Goal: Information Seeking & Learning: Learn about a topic

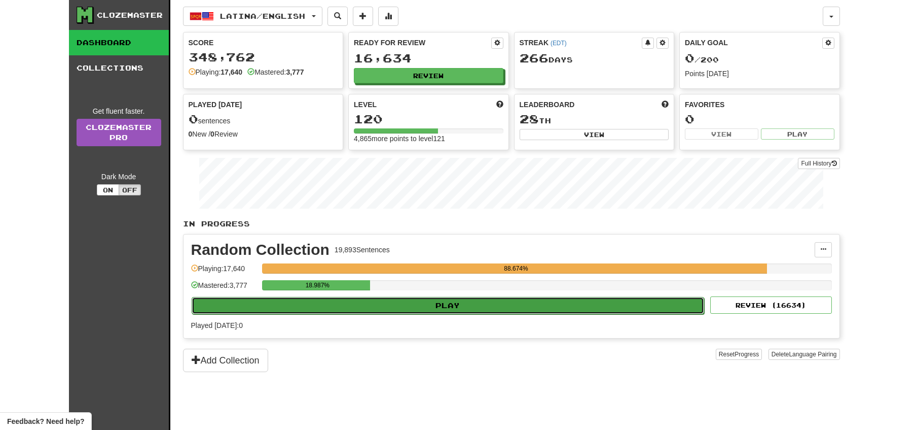
click at [417, 307] on button "Play" at bounding box center [448, 305] width 513 height 17
select select "**"
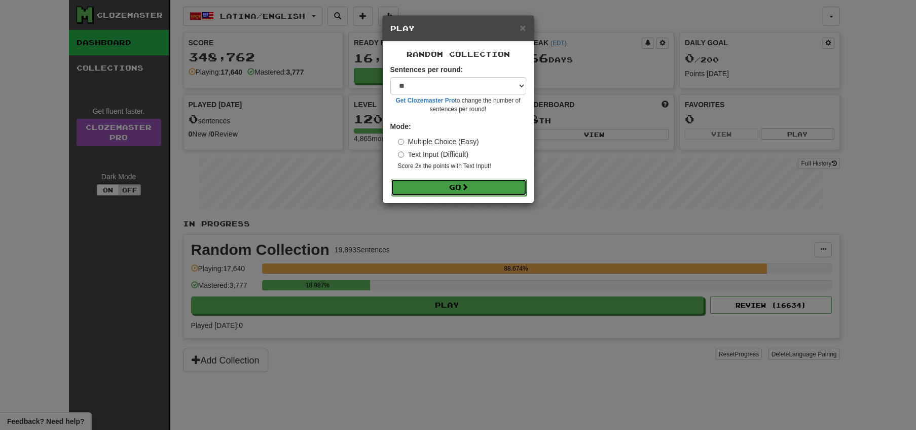
click at [452, 188] on button "Go" at bounding box center [459, 187] width 136 height 17
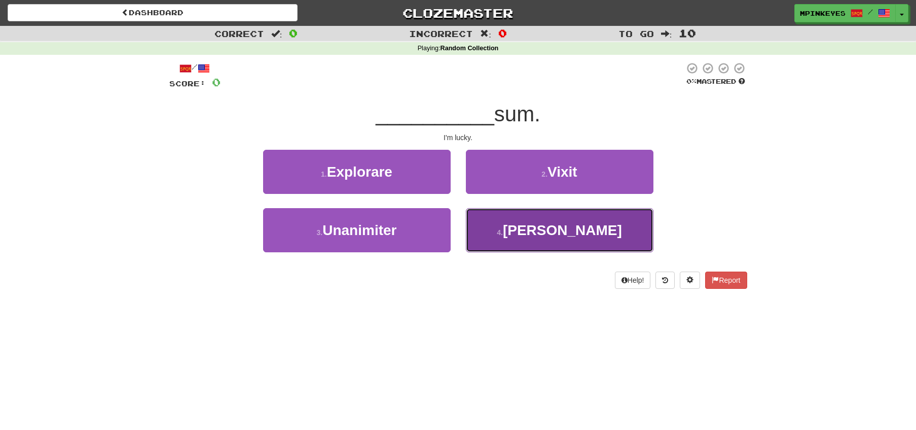
click at [491, 222] on button "4 . [PERSON_NAME]" at bounding box center [560, 230] width 188 height 44
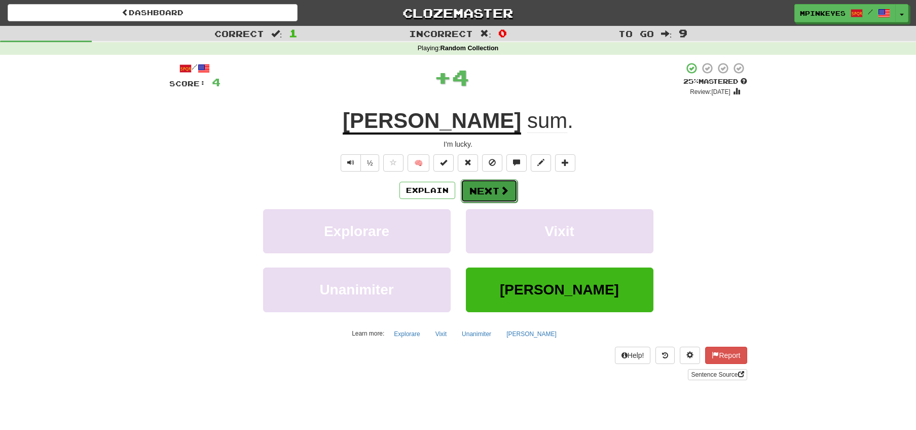
click at [481, 191] on button "Next" at bounding box center [489, 190] width 57 height 23
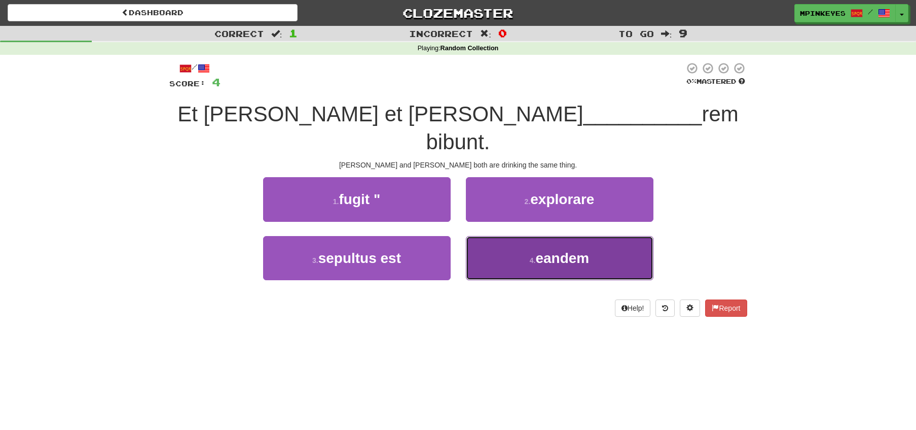
click at [485, 236] on button "4 . eandem" at bounding box center [560, 258] width 188 height 44
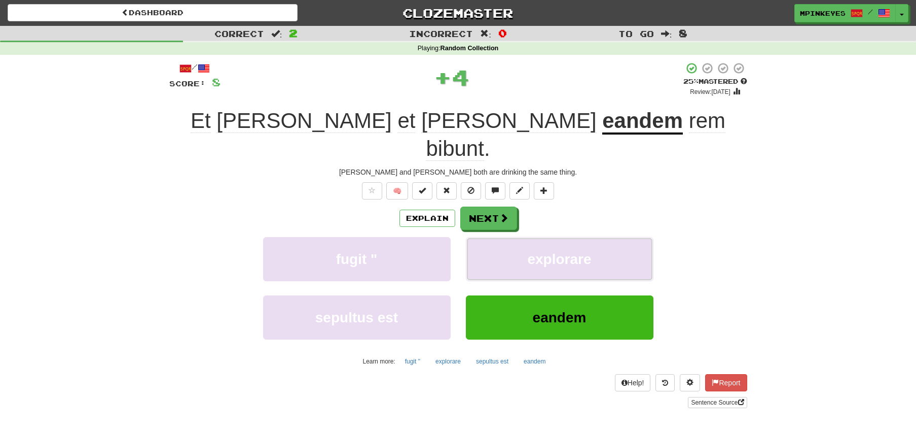
click at [485, 237] on button "explorare" at bounding box center [560, 259] width 188 height 44
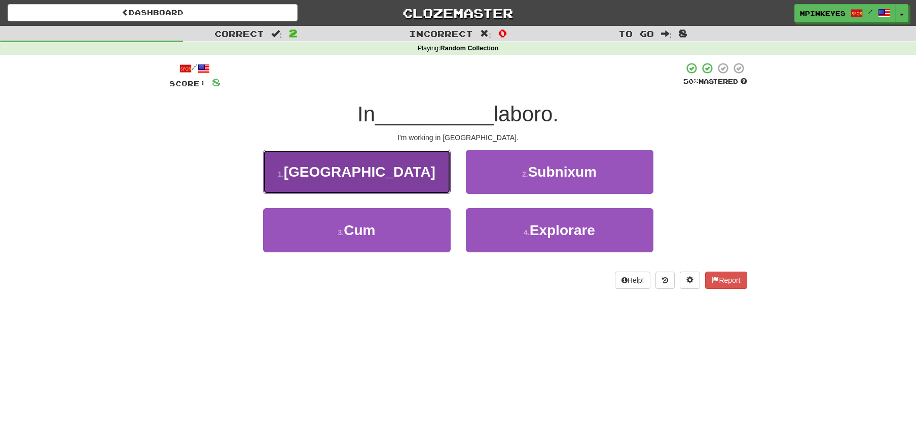
click at [422, 180] on button "1 . [GEOGRAPHIC_DATA]" at bounding box center [357, 172] width 188 height 44
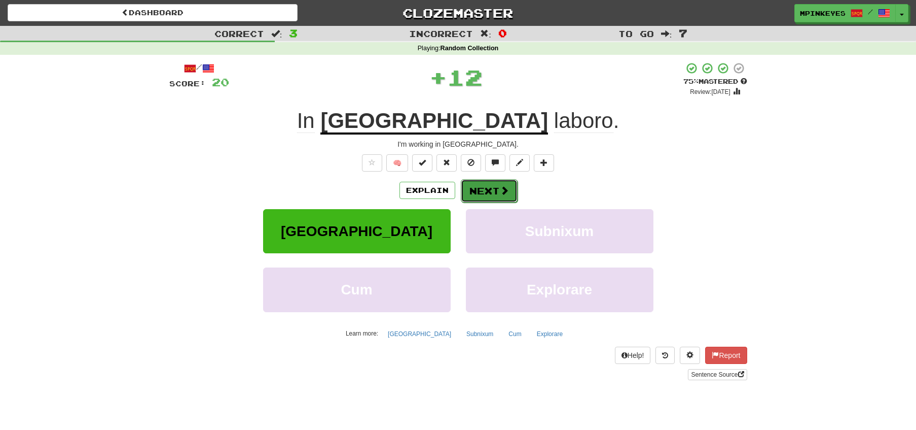
click at [483, 191] on button "Next" at bounding box center [489, 190] width 57 height 23
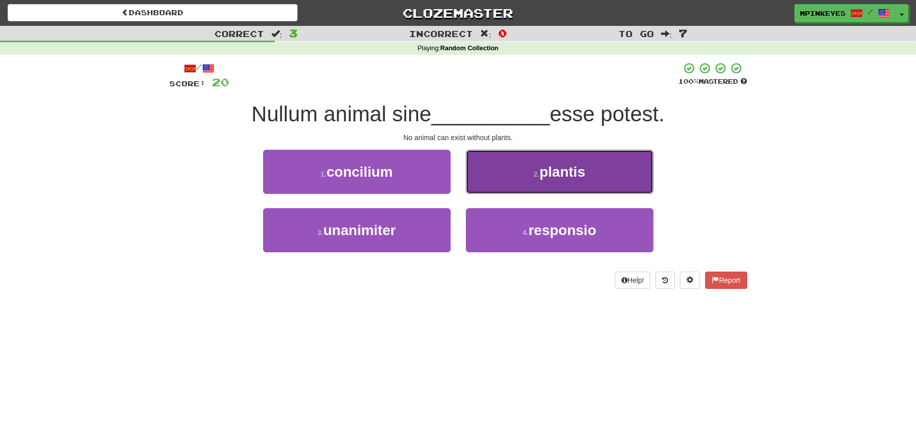
click at [559, 161] on button "2 . plantis" at bounding box center [560, 172] width 188 height 44
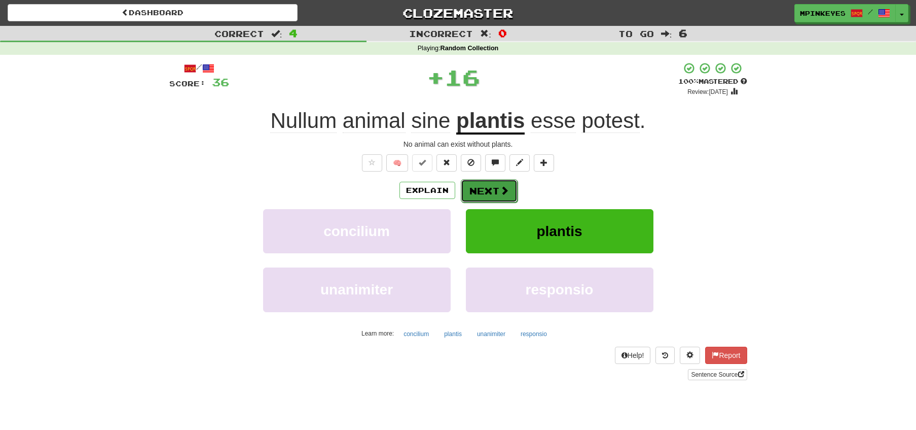
click at [484, 192] on button "Next" at bounding box center [489, 190] width 57 height 23
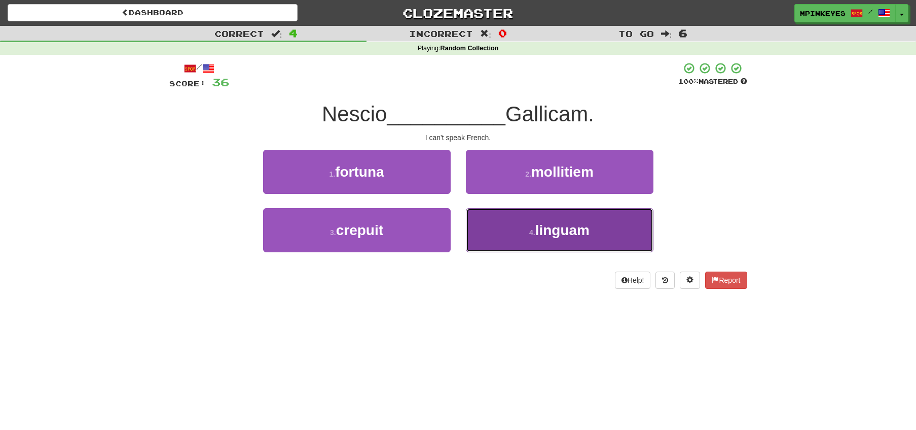
click at [487, 218] on button "4 . linguam" at bounding box center [560, 230] width 188 height 44
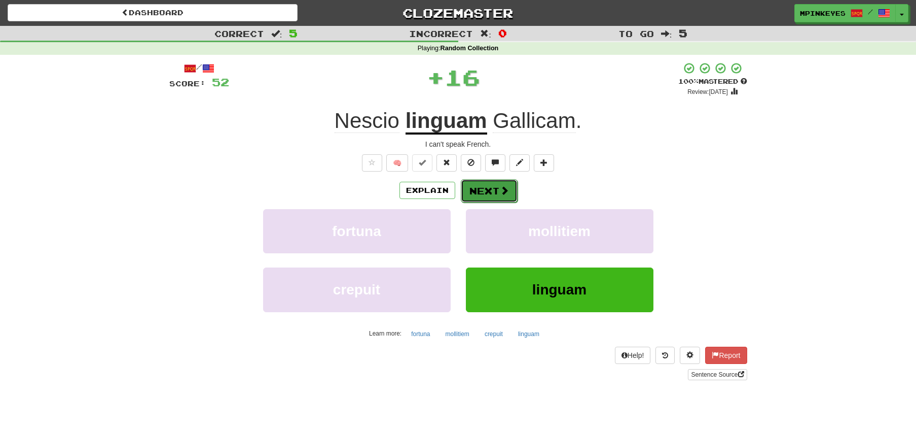
click at [468, 194] on button "Next" at bounding box center [489, 190] width 57 height 23
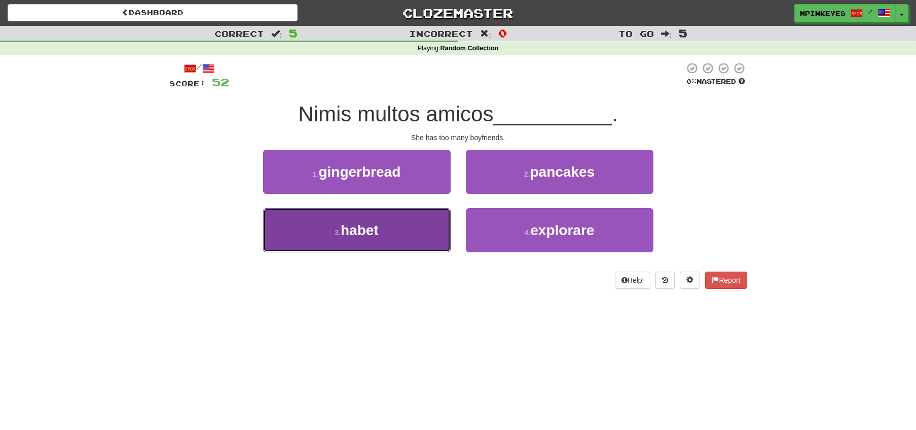
click at [404, 225] on button "3 . habet" at bounding box center [357, 230] width 188 height 44
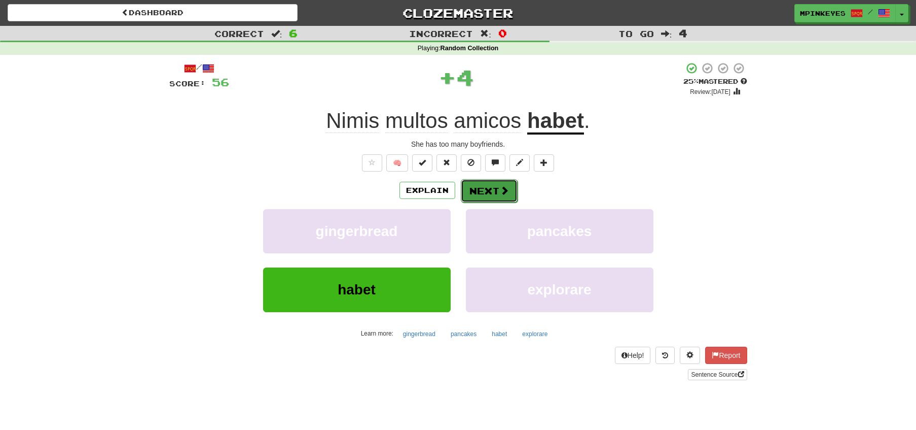
click at [487, 191] on button "Next" at bounding box center [489, 190] width 57 height 23
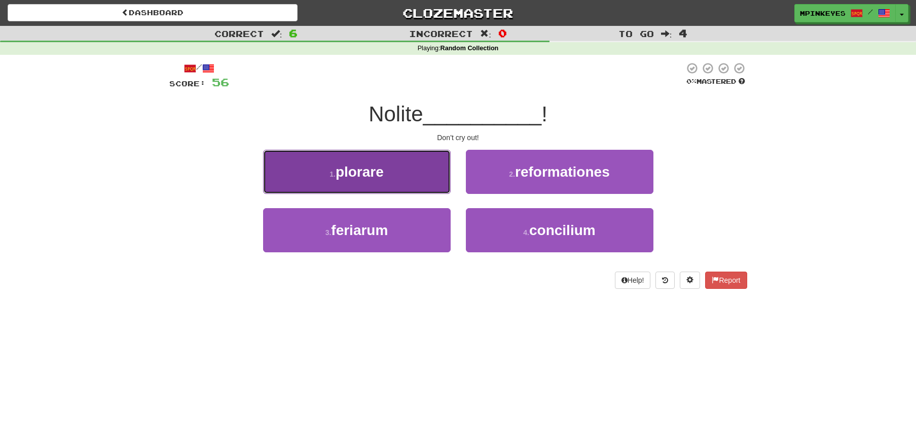
click at [408, 182] on button "1 . plorare" at bounding box center [357, 172] width 188 height 44
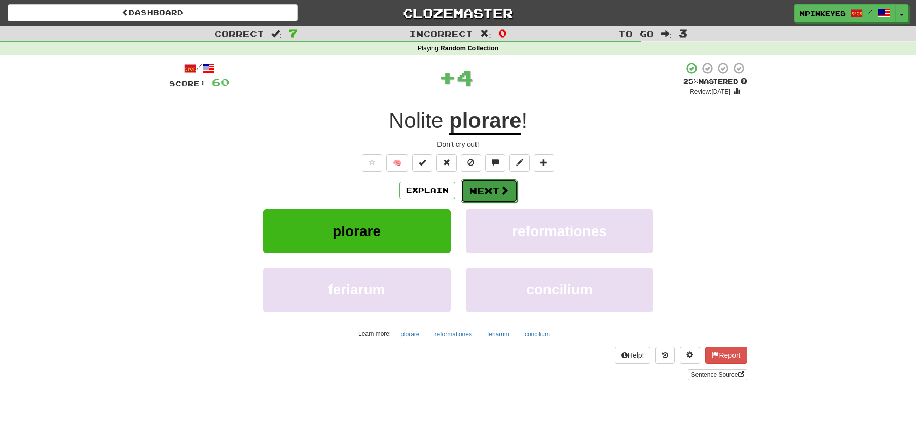
click at [492, 194] on button "Next" at bounding box center [489, 190] width 57 height 23
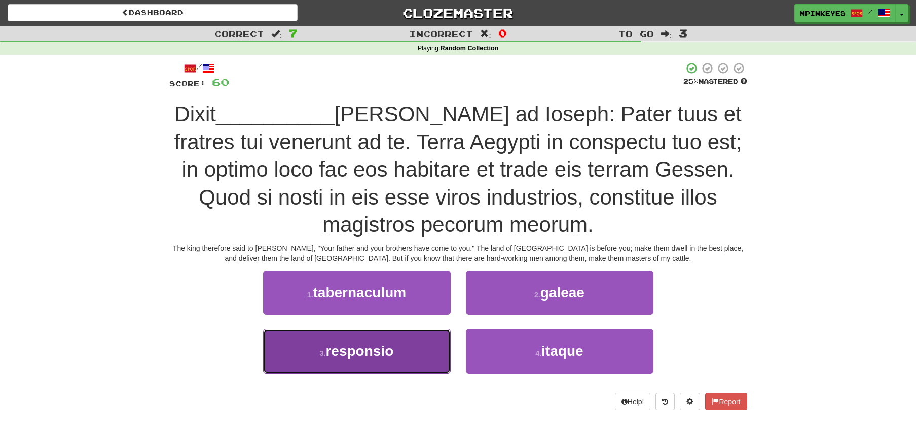
click at [422, 343] on button "3 . responsio" at bounding box center [357, 351] width 188 height 44
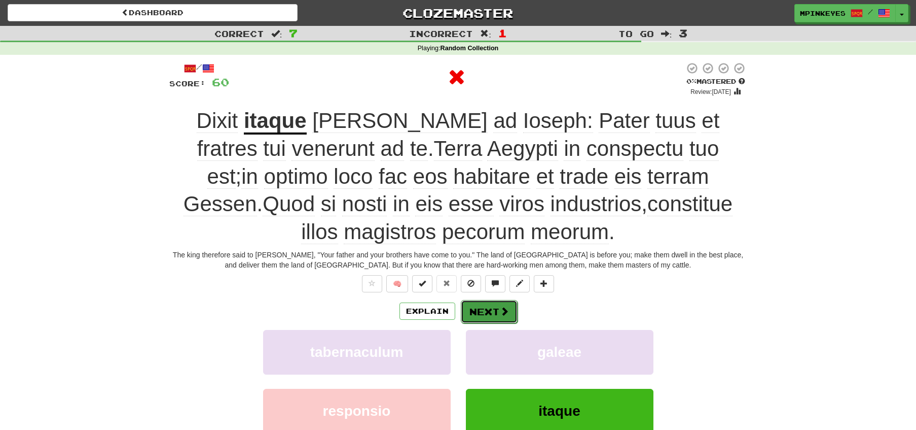
click at [464, 304] on button "Next" at bounding box center [489, 311] width 57 height 23
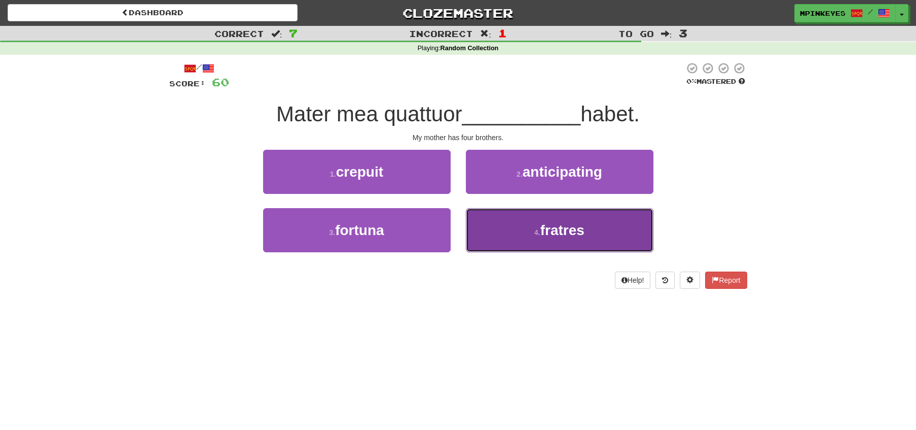
click at [505, 210] on button "4 . fratres" at bounding box center [560, 230] width 188 height 44
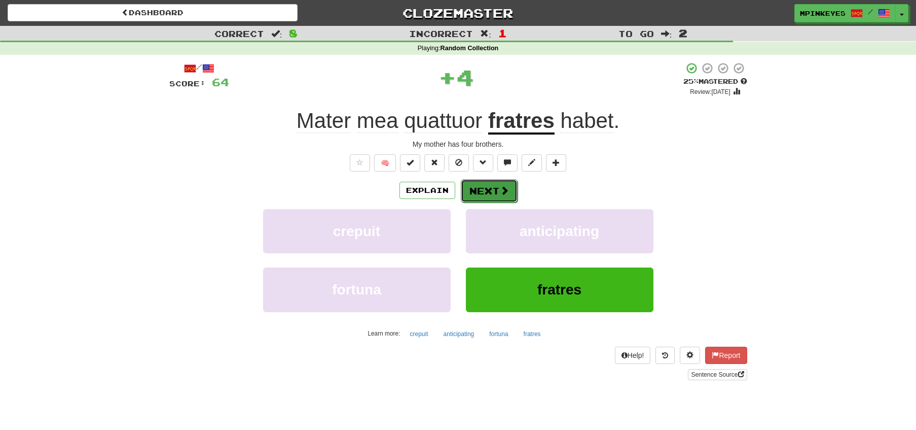
click at [483, 195] on button "Next" at bounding box center [489, 190] width 57 height 23
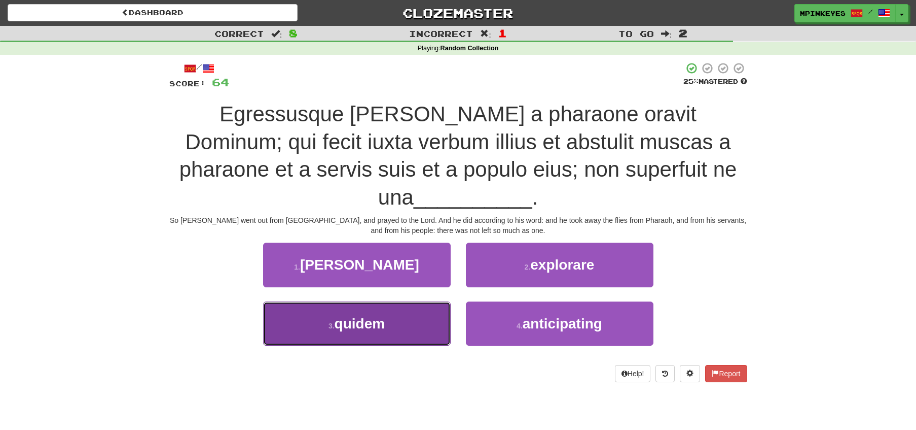
click at [402, 301] on button "3 . quidem" at bounding box center [357, 323] width 188 height 44
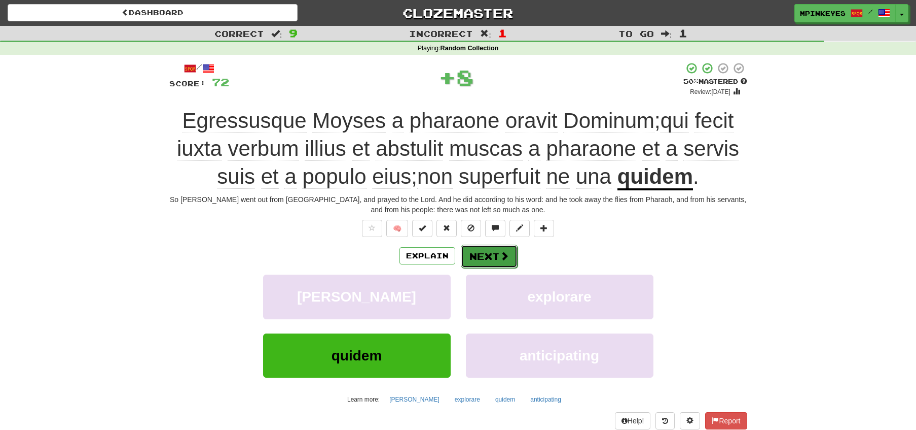
click at [495, 248] on button "Next" at bounding box center [489, 255] width 57 height 23
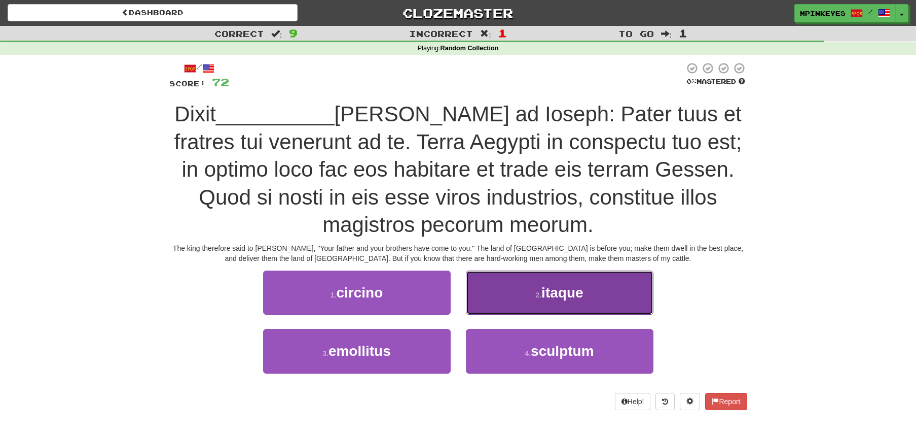
click at [502, 274] on button "2 . itaque" at bounding box center [560, 292] width 188 height 44
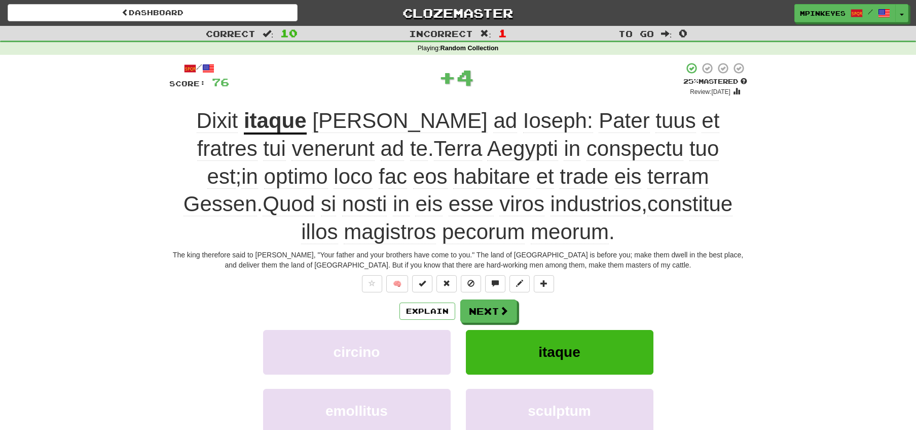
click at [485, 325] on div "Explain Next circino itaque emollitus sculptum Learn more: circino itaque emoll…" at bounding box center [458, 380] width 578 height 163
click at [489, 314] on button "Next" at bounding box center [489, 311] width 57 height 23
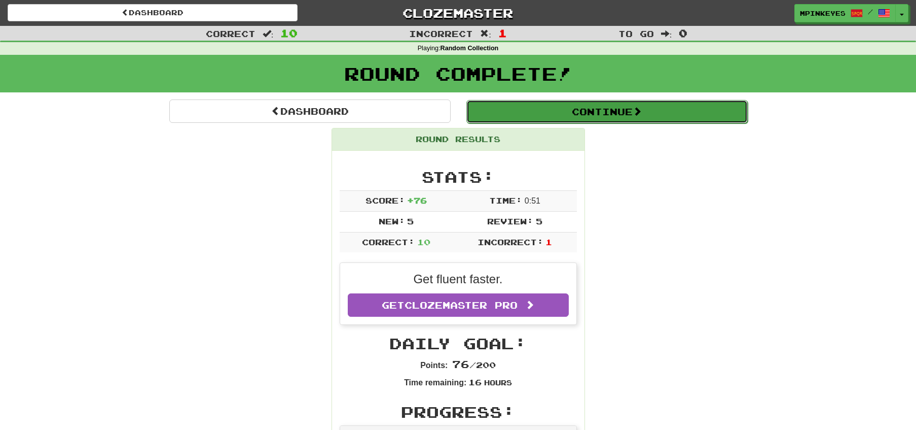
click at [509, 105] on button "Continue" at bounding box center [607, 111] width 281 height 23
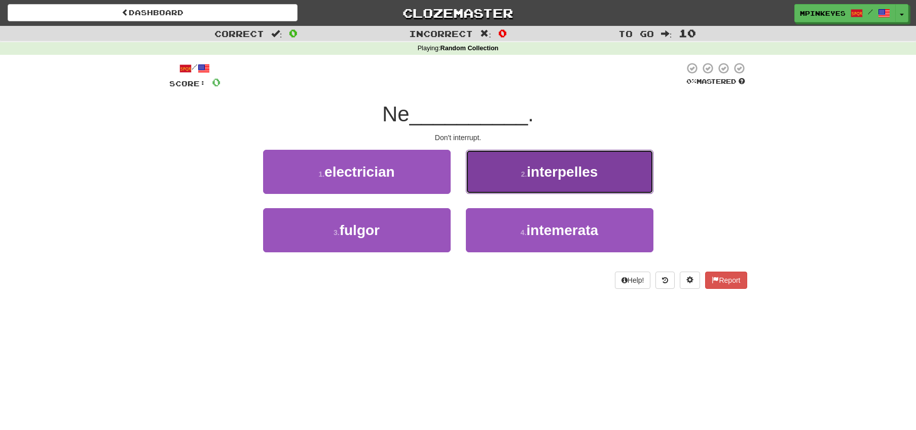
click at [498, 166] on button "2 . interpelles" at bounding box center [560, 172] width 188 height 44
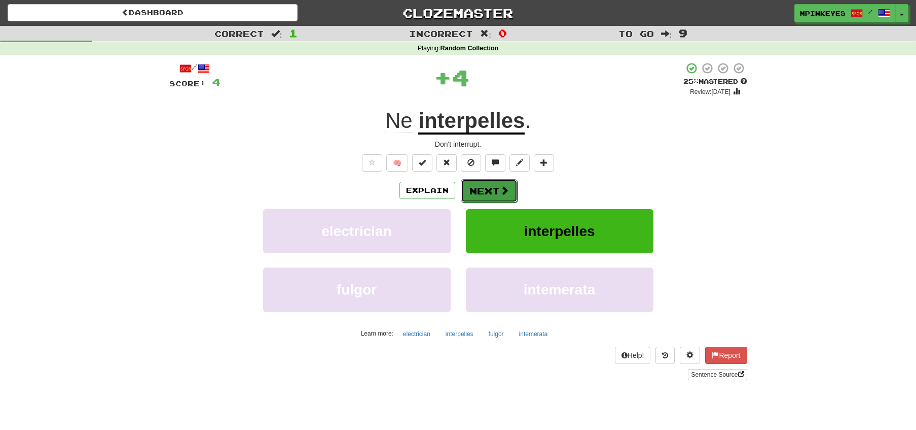
click at [482, 191] on button "Next" at bounding box center [489, 190] width 57 height 23
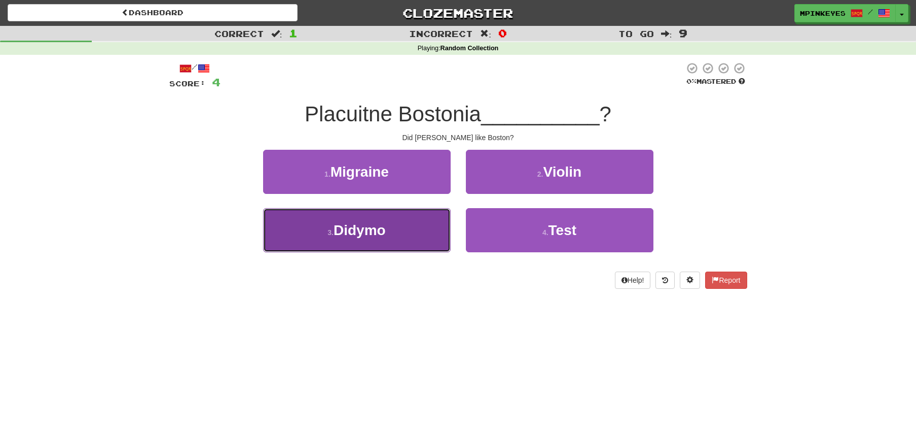
click at [430, 225] on button "3 . [GEOGRAPHIC_DATA]" at bounding box center [357, 230] width 188 height 44
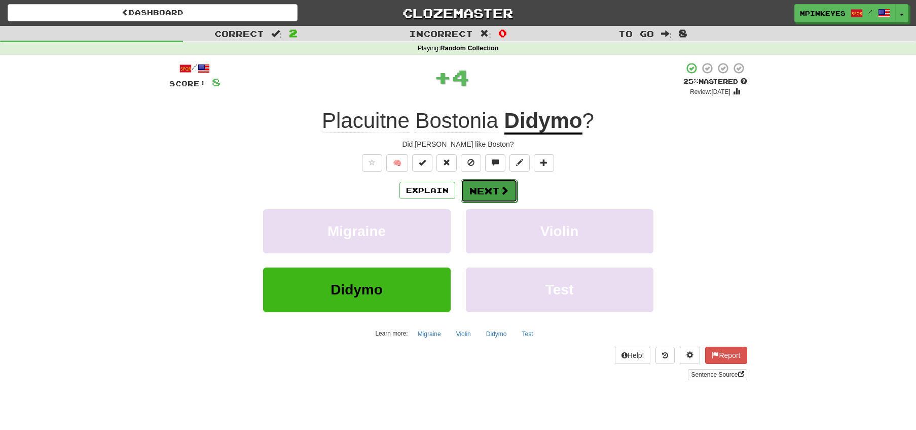
click at [487, 193] on button "Next" at bounding box center [489, 190] width 57 height 23
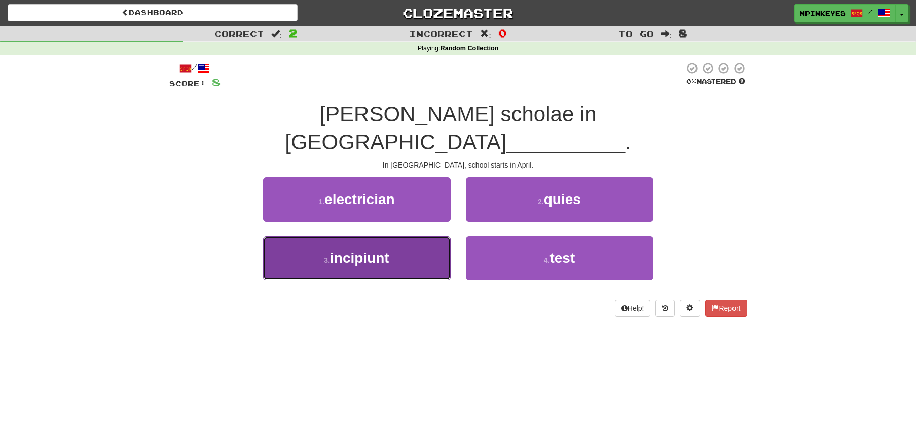
click at [434, 236] on button "3 . incipiunt" at bounding box center [357, 258] width 188 height 44
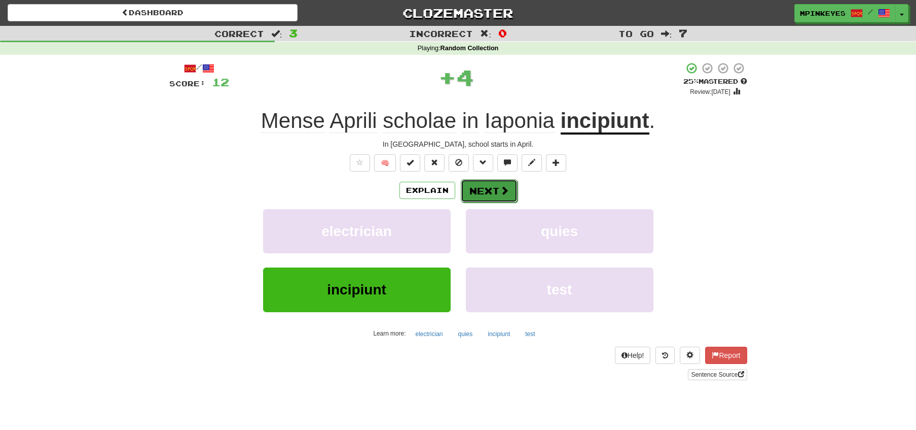
click at [500, 186] on span at bounding box center [504, 190] width 9 height 9
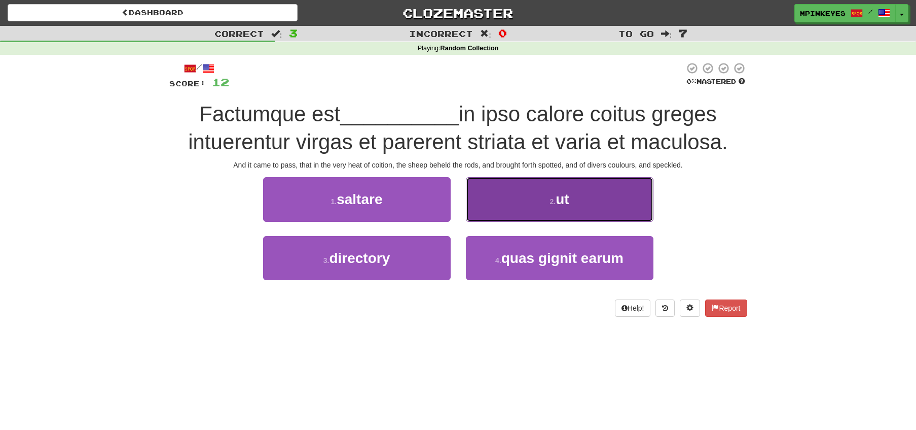
click at [526, 204] on button "2 . ut" at bounding box center [560, 199] width 188 height 44
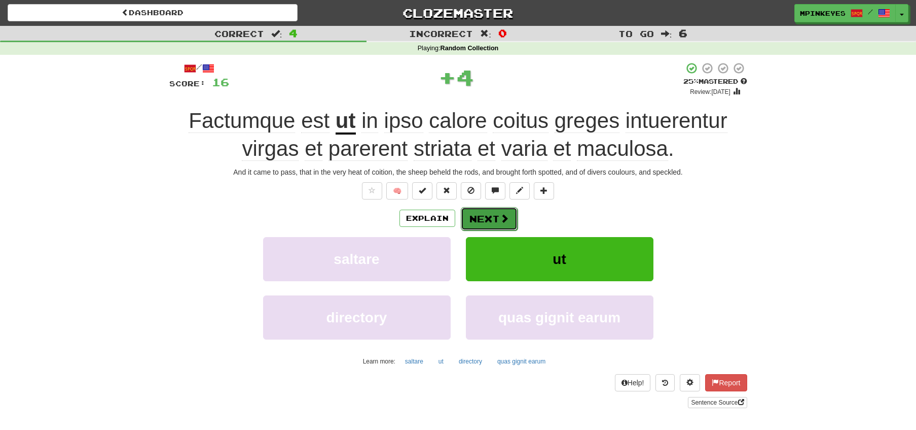
click at [488, 209] on button "Next" at bounding box center [489, 218] width 57 height 23
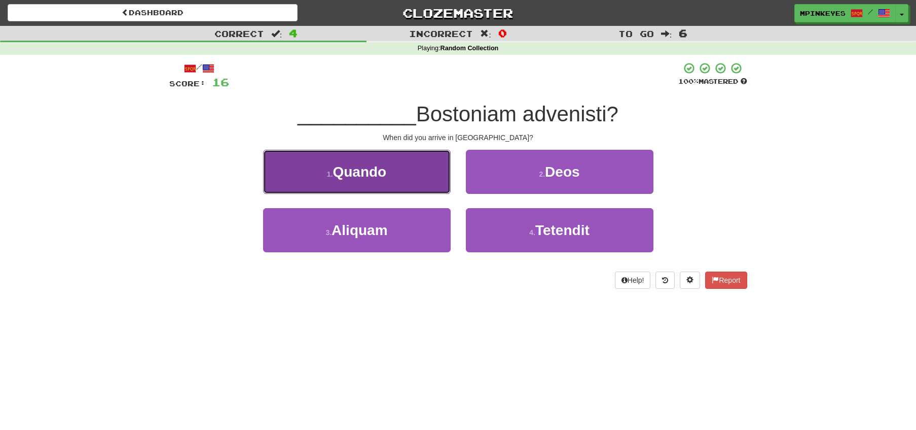
click at [417, 176] on button "1 . Quando" at bounding box center [357, 172] width 188 height 44
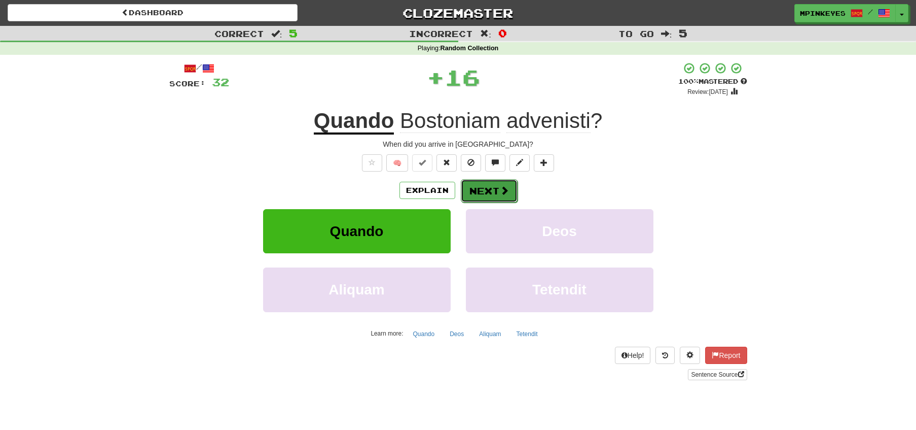
click at [482, 192] on button "Next" at bounding box center [489, 190] width 57 height 23
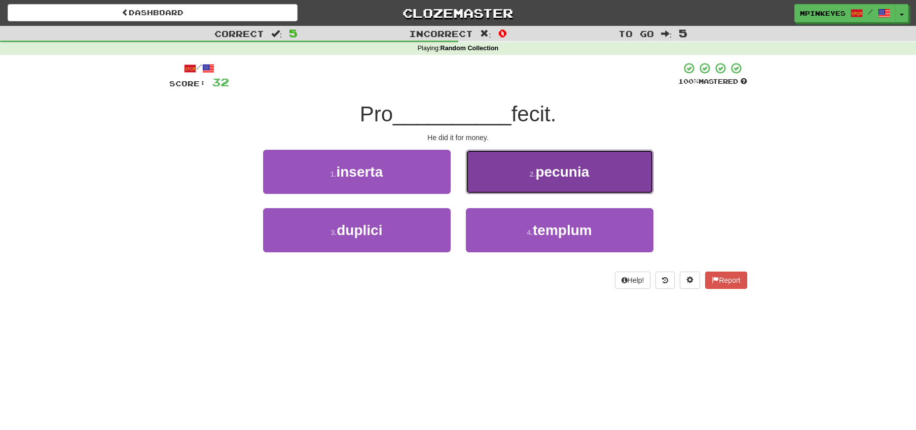
click at [485, 183] on button "2 . pecunia" at bounding box center [560, 172] width 188 height 44
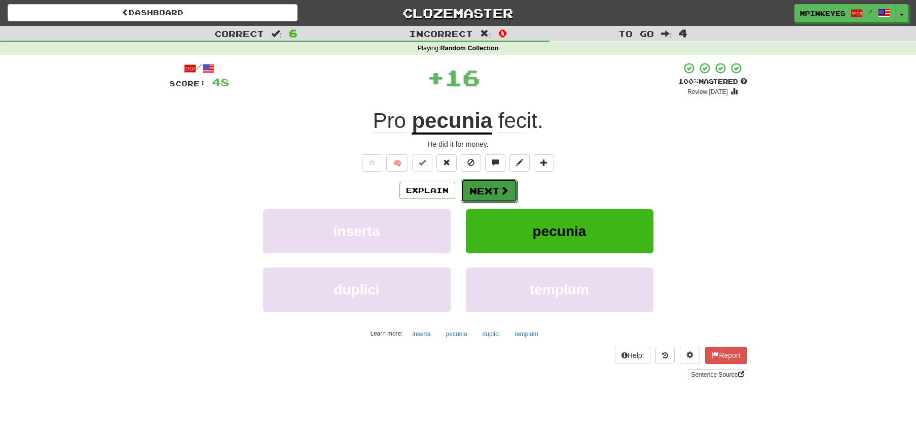
click at [474, 190] on button "Next" at bounding box center [489, 190] width 57 height 23
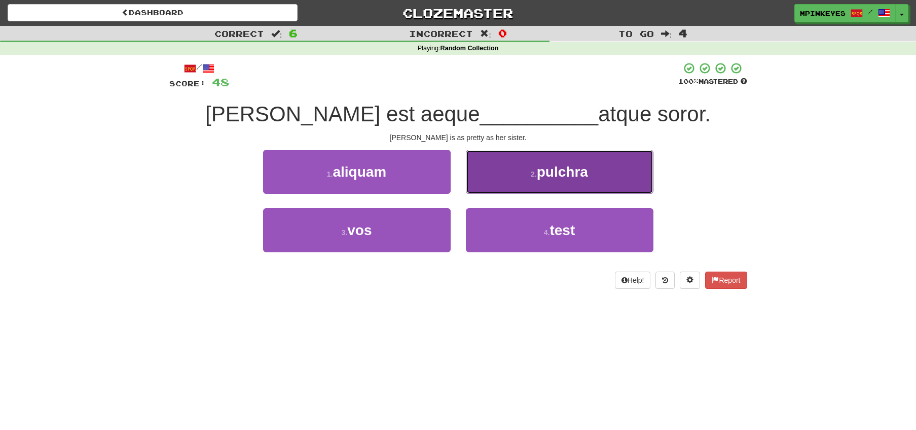
click at [480, 190] on button "2 . pulchra" at bounding box center [560, 172] width 188 height 44
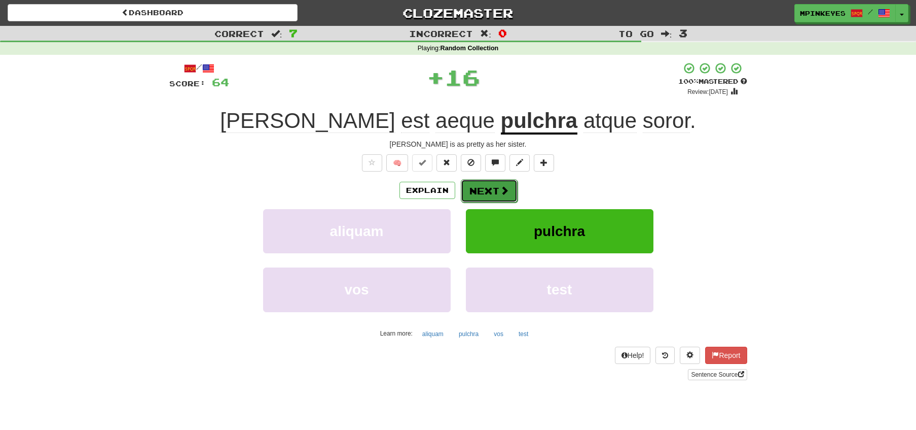
click at [476, 190] on button "Next" at bounding box center [489, 190] width 57 height 23
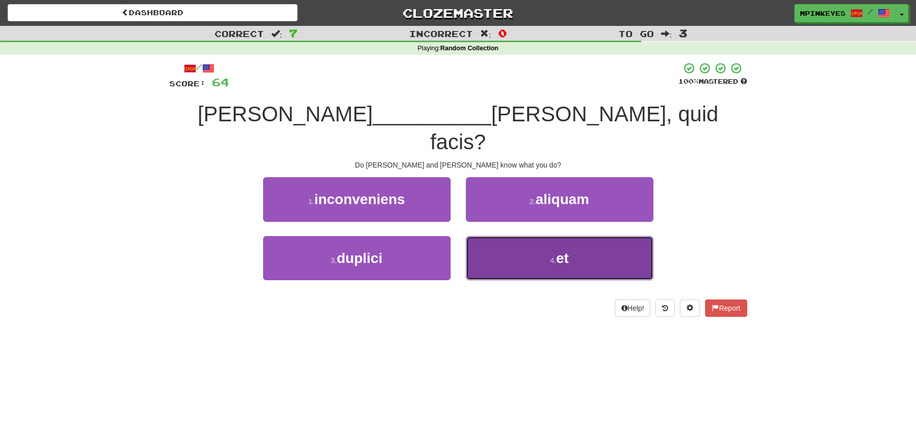
click at [493, 236] on button "4 . et" at bounding box center [560, 258] width 188 height 44
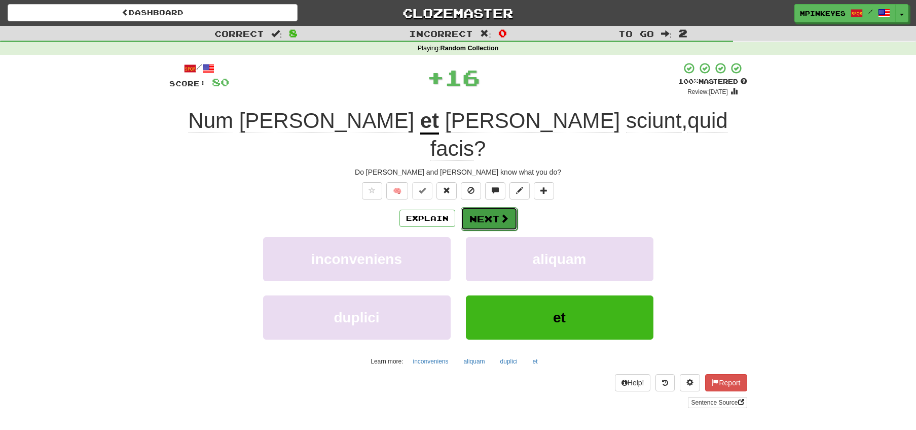
click at [466, 207] on button "Next" at bounding box center [489, 218] width 57 height 23
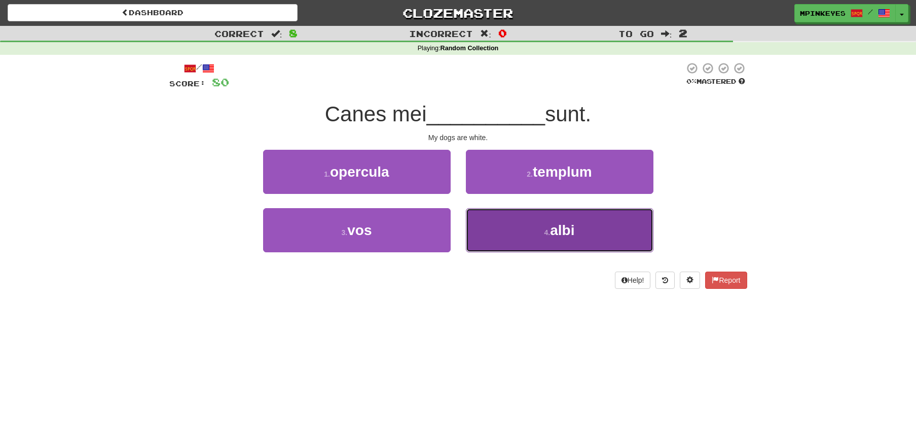
click at [489, 222] on button "4 . albi" at bounding box center [560, 230] width 188 height 44
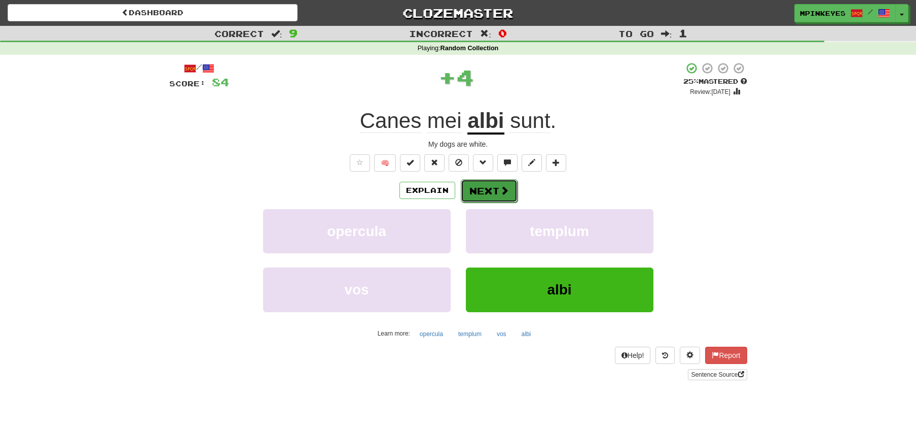
click at [476, 189] on button "Next" at bounding box center [489, 190] width 57 height 23
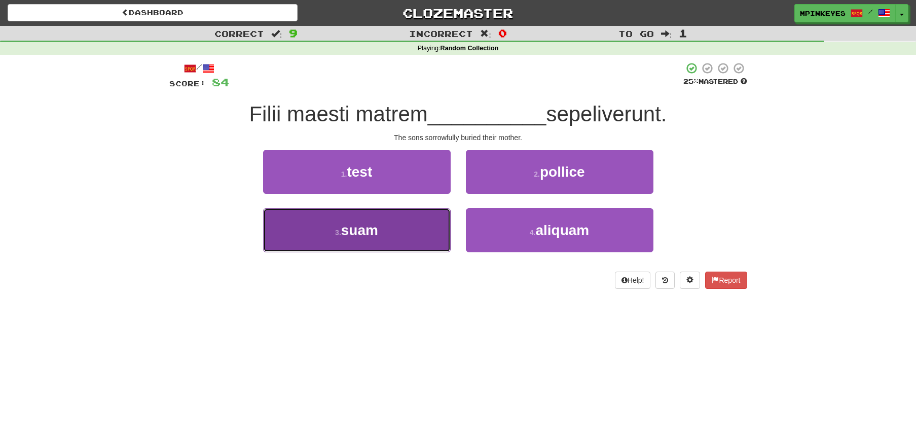
click at [436, 219] on button "3 . suam" at bounding box center [357, 230] width 188 height 44
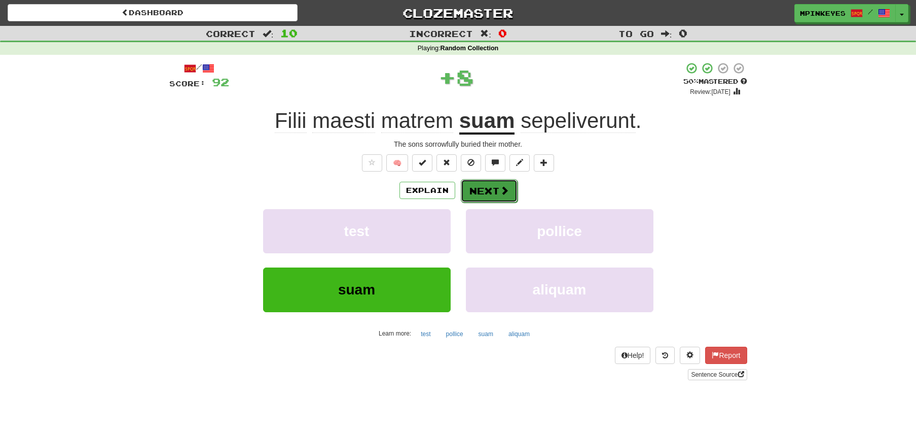
click at [503, 189] on span at bounding box center [504, 190] width 9 height 9
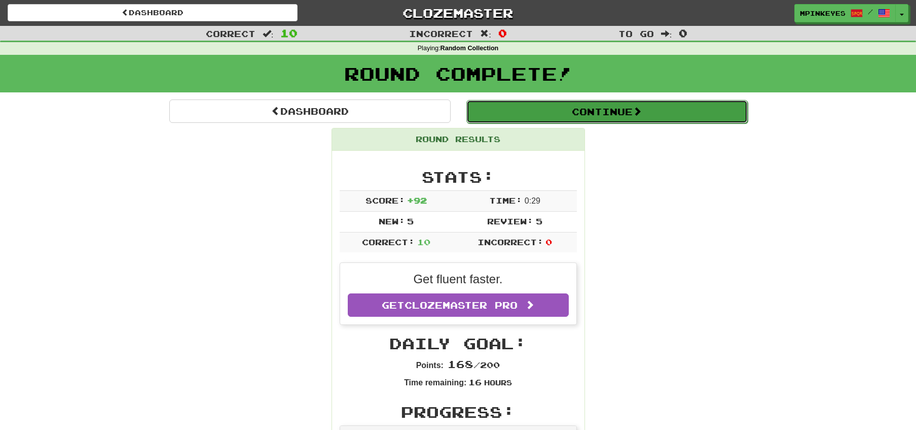
click at [552, 114] on button "Continue" at bounding box center [607, 111] width 281 height 23
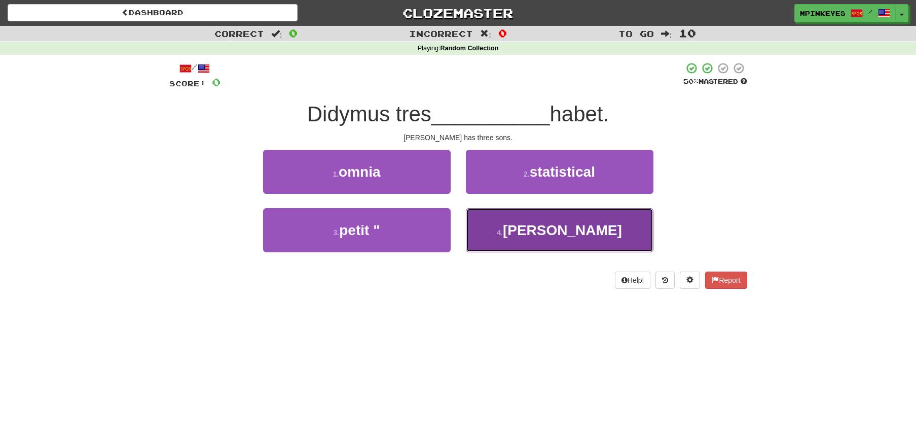
click at [483, 234] on button "4 . [PERSON_NAME]" at bounding box center [560, 230] width 188 height 44
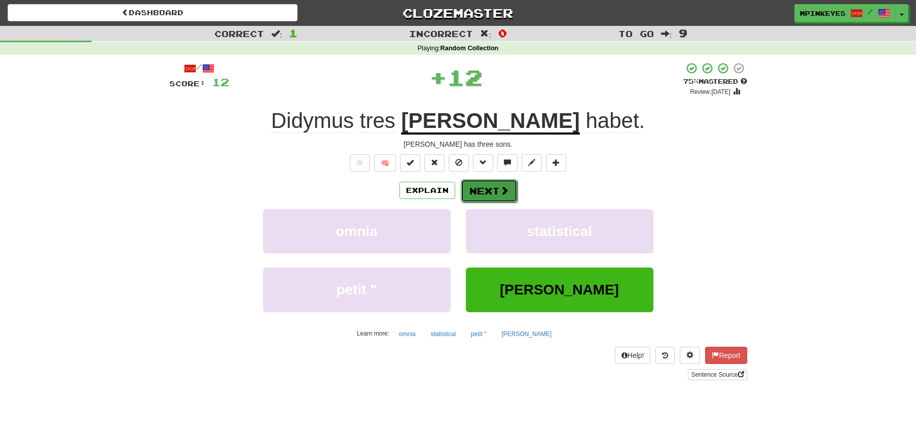
click at [471, 194] on button "Next" at bounding box center [489, 190] width 57 height 23
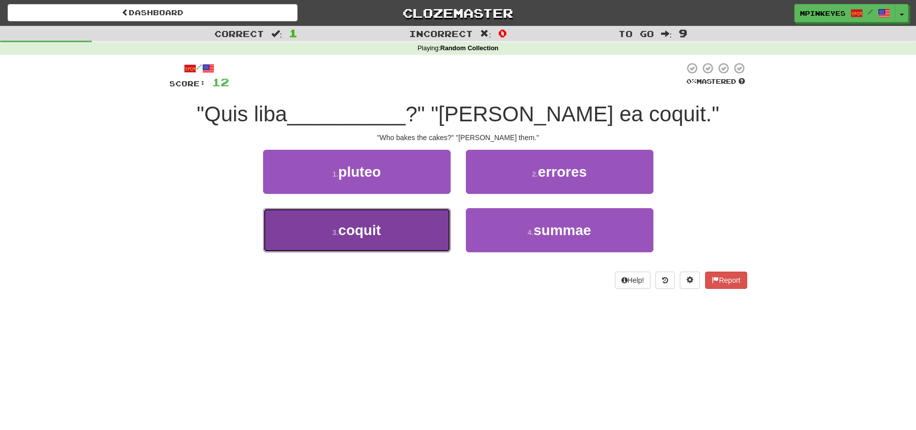
click at [448, 219] on button "3 . coquit" at bounding box center [357, 230] width 188 height 44
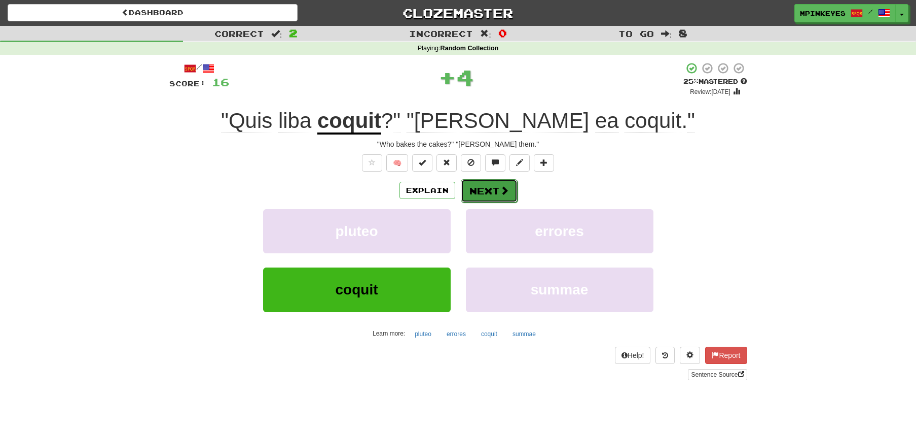
click at [483, 185] on button "Next" at bounding box center [489, 190] width 57 height 23
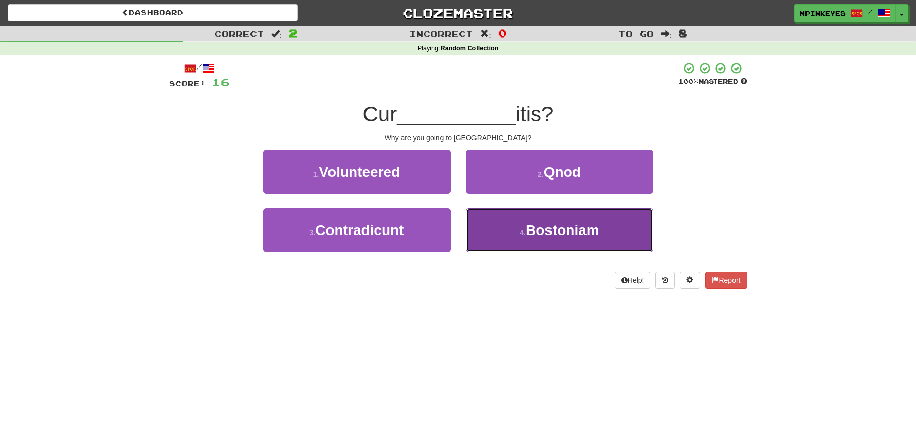
click at [475, 220] on button "4 . [GEOGRAPHIC_DATA]" at bounding box center [560, 230] width 188 height 44
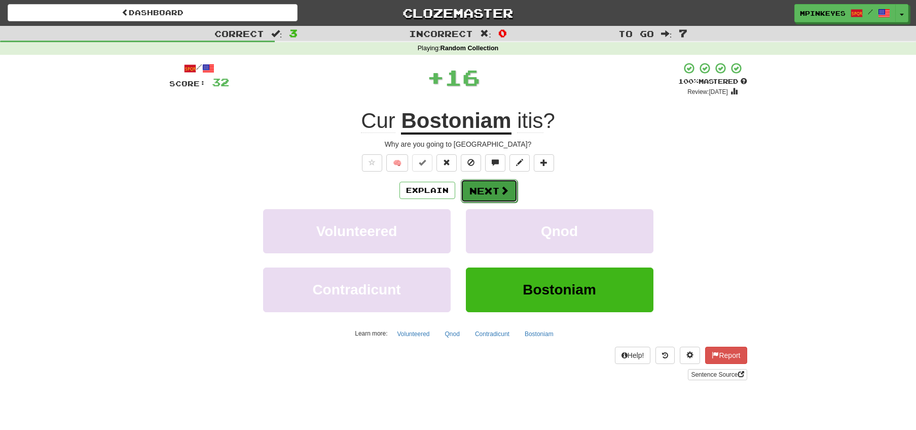
click at [471, 185] on button "Next" at bounding box center [489, 190] width 57 height 23
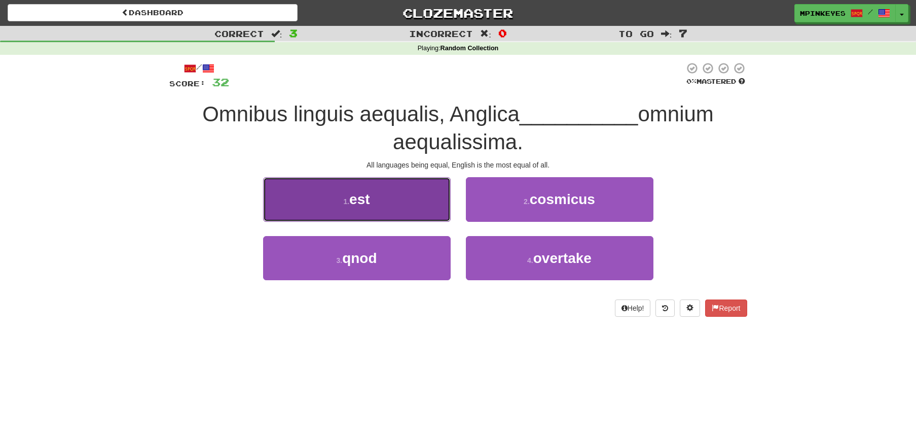
click at [430, 195] on button "1 . est" at bounding box center [357, 199] width 188 height 44
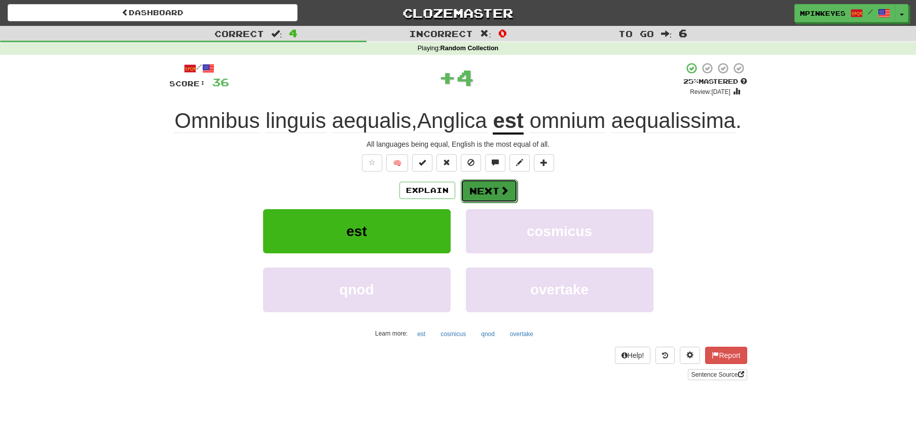
click at [484, 193] on button "Next" at bounding box center [489, 190] width 57 height 23
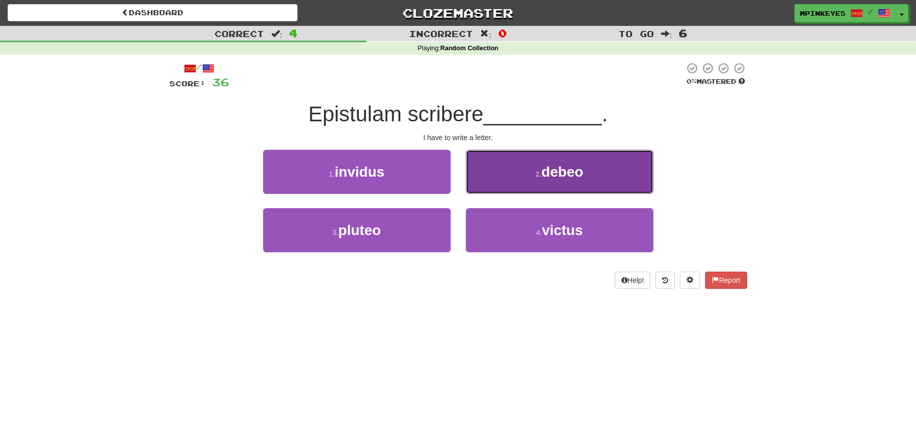
click at [495, 183] on button "2 . debeo" at bounding box center [560, 172] width 188 height 44
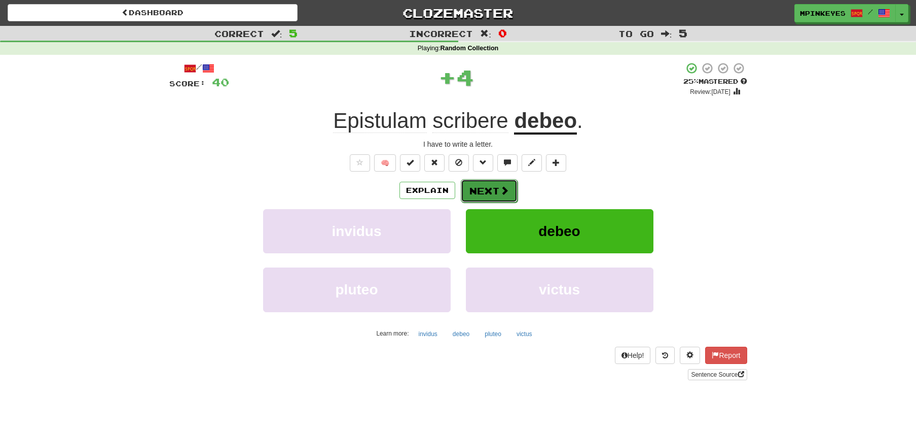
click at [473, 193] on button "Next" at bounding box center [489, 190] width 57 height 23
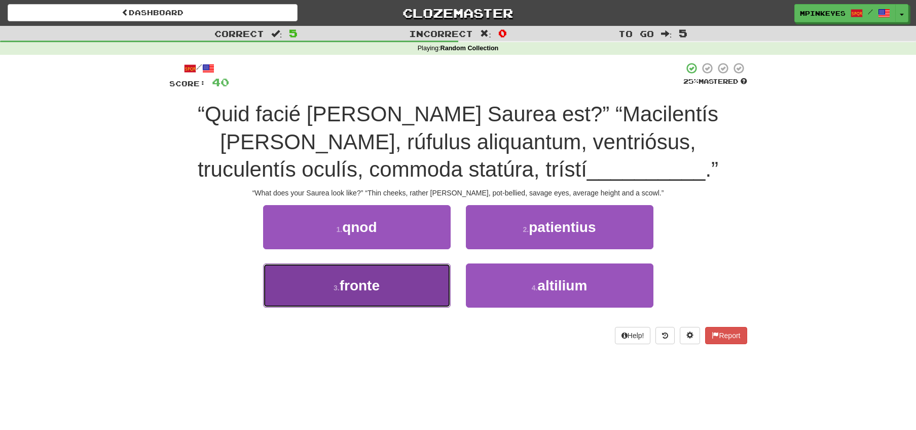
click at [428, 271] on button "3 . fronte" at bounding box center [357, 285] width 188 height 44
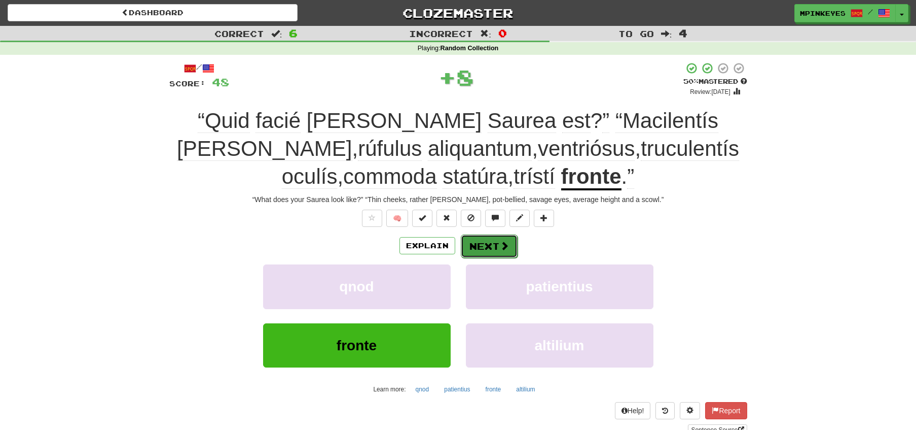
click at [472, 250] on button "Next" at bounding box center [489, 245] width 57 height 23
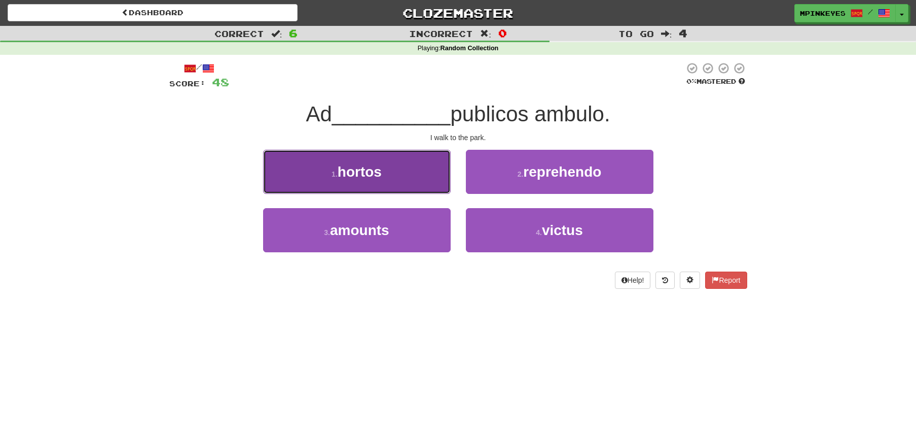
click at [419, 179] on button "1 . hortos" at bounding box center [357, 172] width 188 height 44
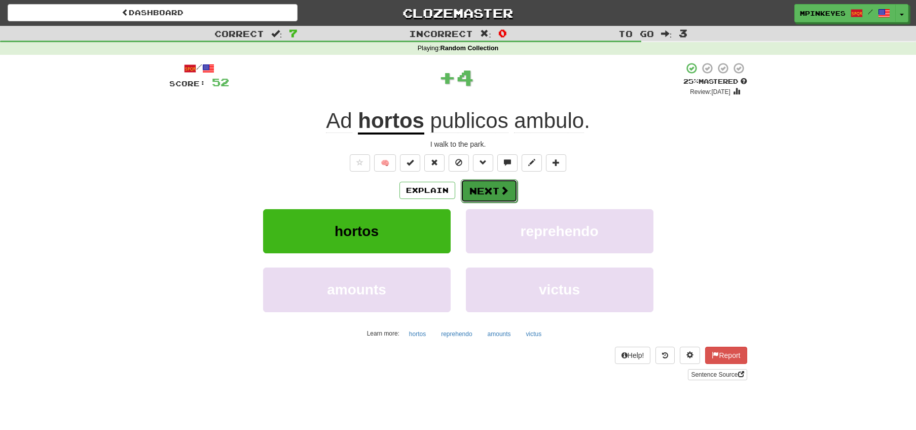
click at [471, 192] on button "Next" at bounding box center [489, 190] width 57 height 23
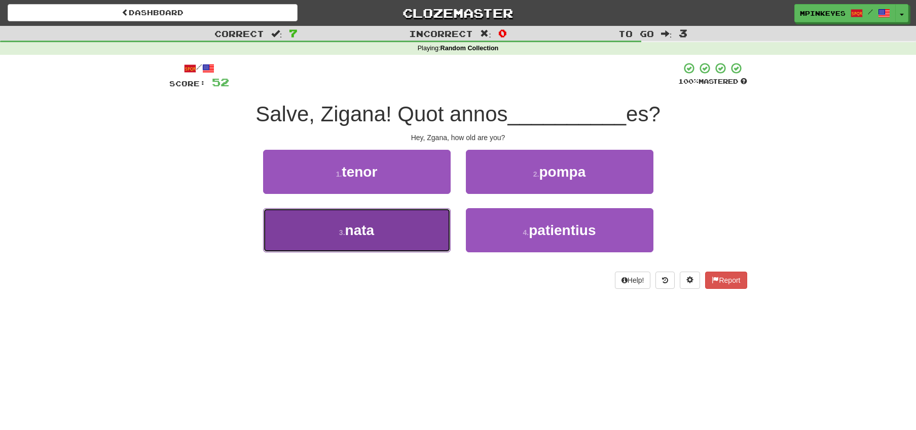
click at [441, 223] on button "3 . nata" at bounding box center [357, 230] width 188 height 44
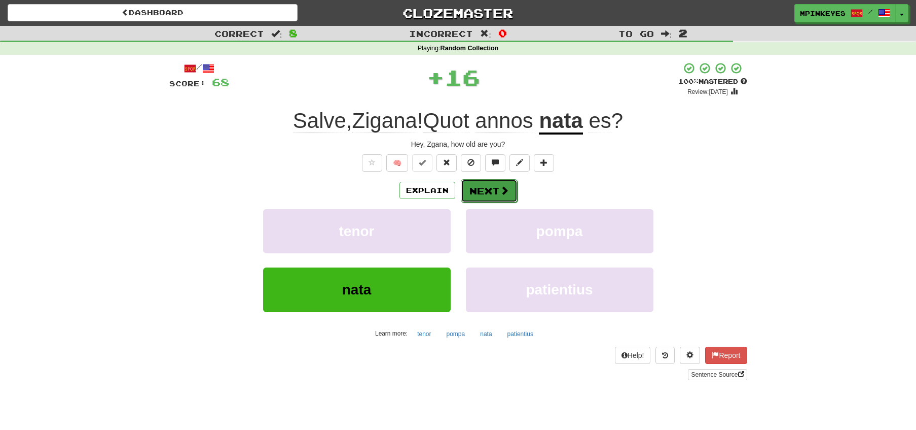
click at [474, 196] on button "Next" at bounding box center [489, 190] width 57 height 23
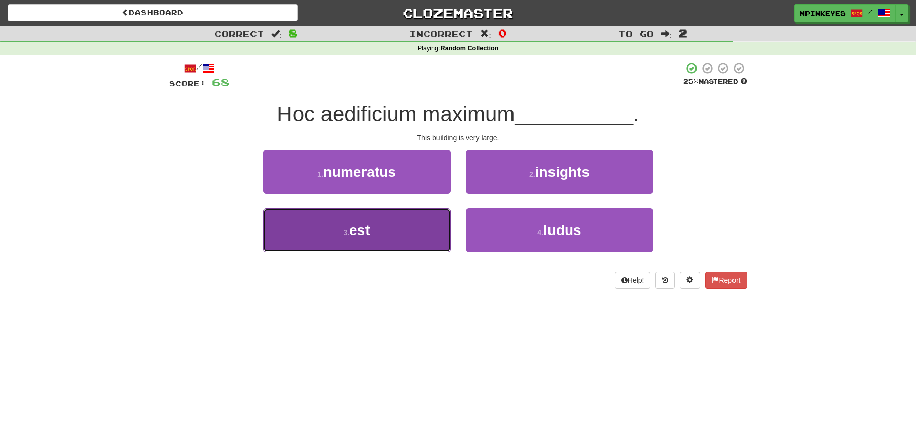
click at [440, 210] on button "3 . est" at bounding box center [357, 230] width 188 height 44
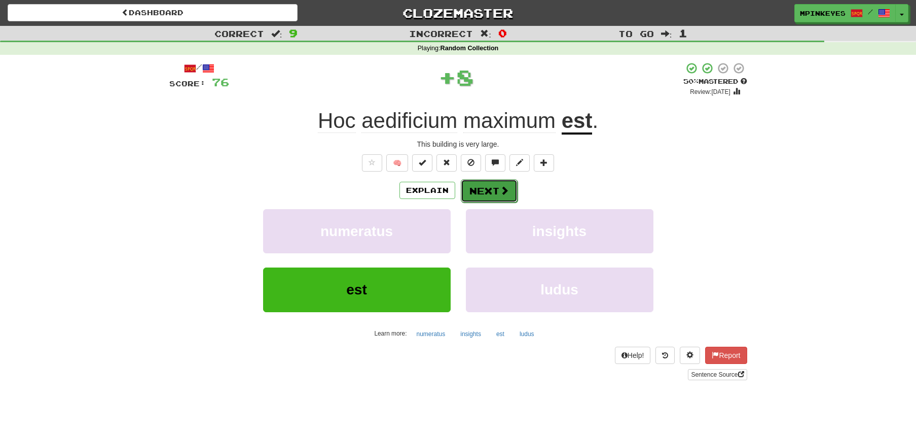
click at [476, 189] on button "Next" at bounding box center [489, 190] width 57 height 23
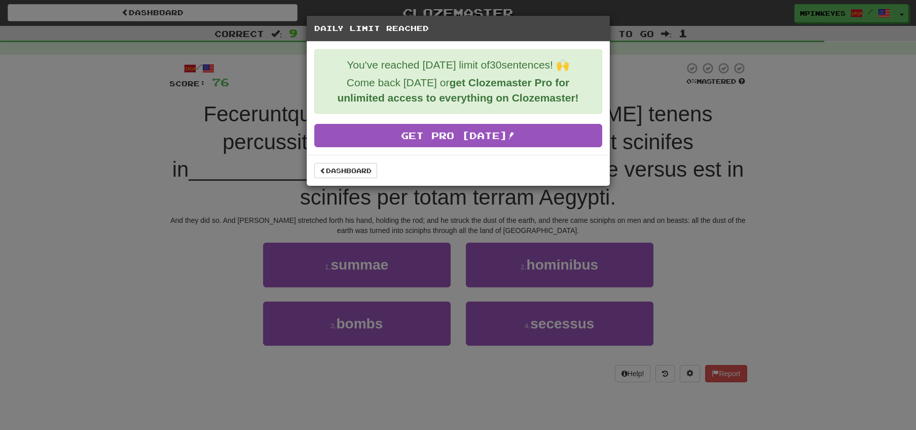
click at [353, 178] on div "Dashboard" at bounding box center [458, 170] width 303 height 31
click at [354, 171] on link "Dashboard" at bounding box center [345, 170] width 63 height 15
